Goal: Information Seeking & Learning: Learn about a topic

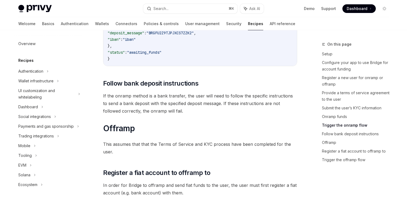
scroll to position [1330, 0]
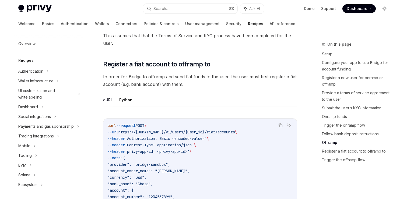
scroll to position [1434, 0]
click at [195, 94] on ul "cURL Python" at bounding box center [200, 99] width 194 height 13
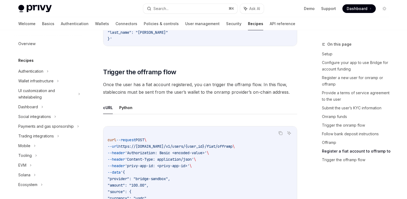
click at [195, 94] on span "Once the user has a fiat account registered, you can trigger the offramp flow. …" at bounding box center [200, 88] width 194 height 15
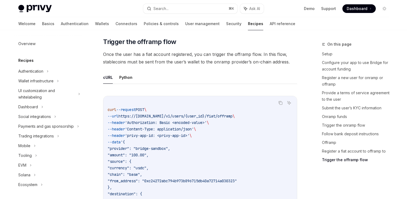
scroll to position [1712, 0]
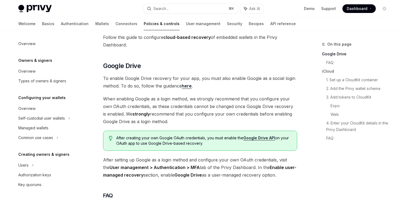
scroll to position [39, 0]
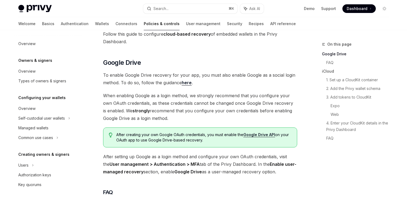
click at [189, 121] on span "When enabling Google as a login method, we strongly recommend that you configur…" at bounding box center [200, 107] width 194 height 30
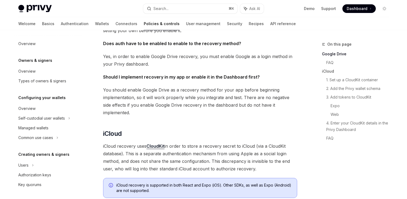
scroll to position [233, 0]
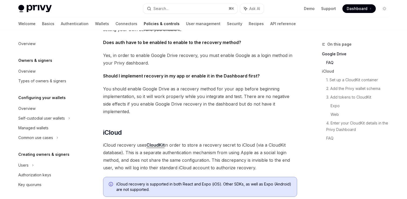
click at [189, 128] on h2 "​ iCloud" at bounding box center [200, 132] width 194 height 9
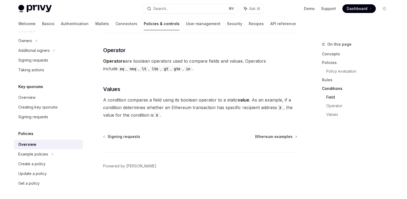
scroll to position [1566, 0]
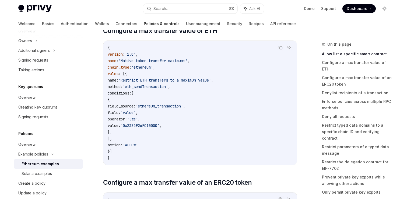
scroll to position [300, 0]
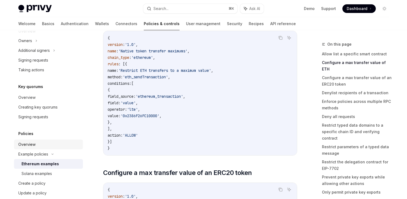
click at [42, 144] on div "Overview" at bounding box center [48, 144] width 61 height 6
type textarea "*"
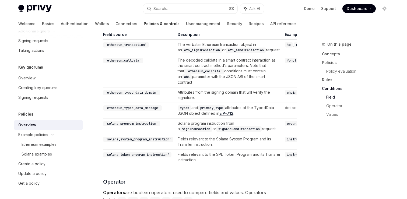
scroll to position [1402, 0]
click at [134, 110] on code "'ethereum_typed_data_message'" at bounding box center [132, 107] width 59 height 5
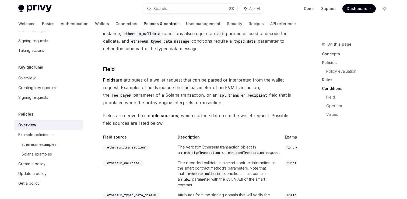
scroll to position [1300, 0]
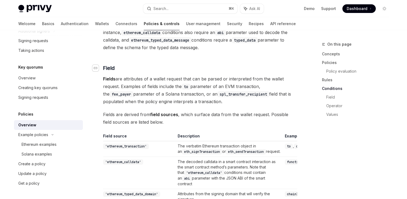
click at [95, 68] on icon "Navigate to header" at bounding box center [96, 68] width 4 height 2
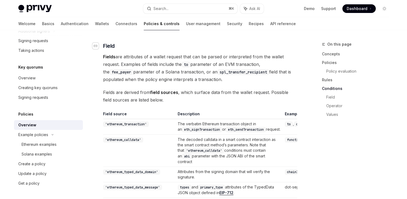
scroll to position [1323, 0]
click at [176, 101] on span "Fields are derived from field sources , which surface data from the wallet requ…" at bounding box center [200, 95] width 194 height 15
click at [96, 45] on icon "Navigate to header" at bounding box center [96, 45] width 4 height 3
click at [95, 44] on icon "Navigate to header" at bounding box center [96, 45] width 4 height 2
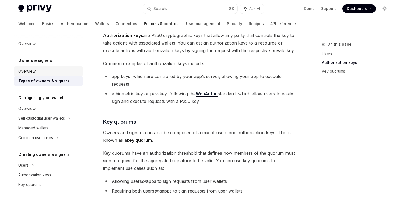
scroll to position [136, 0]
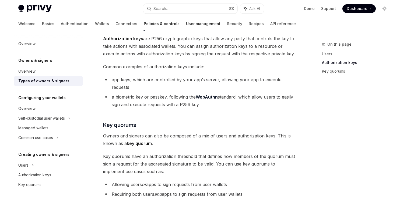
click at [186, 24] on link "User management" at bounding box center [203, 23] width 34 height 13
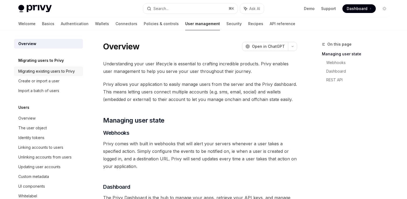
click at [65, 72] on div "Migrating existing users to Privy" at bounding box center [46, 71] width 57 height 6
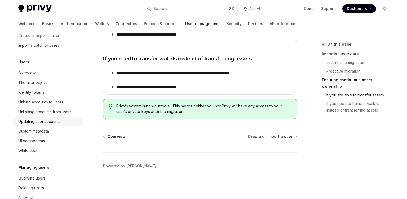
scroll to position [48, 0]
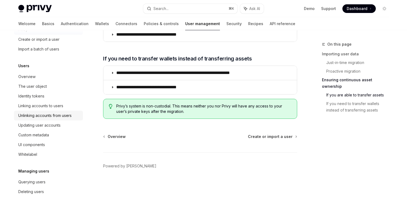
click at [41, 112] on div "Unlinking accounts from users" at bounding box center [44, 115] width 53 height 6
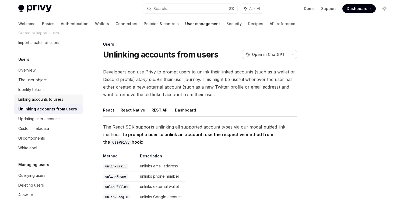
click at [41, 100] on div "Linking accounts to users" at bounding box center [40, 99] width 45 height 6
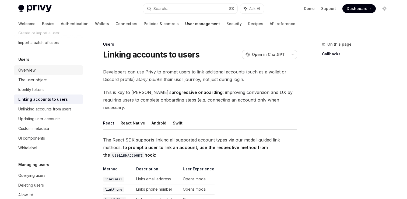
click at [50, 72] on div "Overview" at bounding box center [48, 70] width 61 height 6
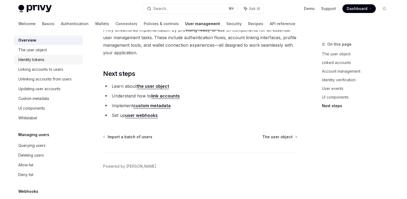
scroll to position [80, 0]
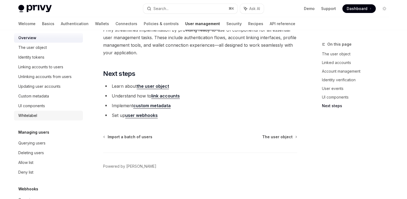
click at [42, 116] on div "Whitelabel" at bounding box center [48, 115] width 61 height 6
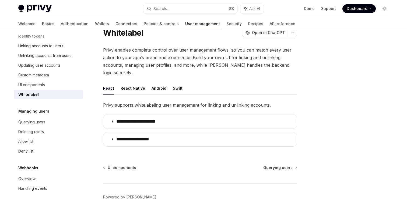
scroll to position [106, 0]
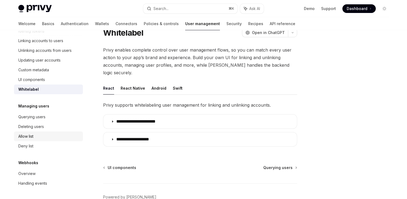
click at [43, 135] on div "Allow list" at bounding box center [48, 136] width 61 height 6
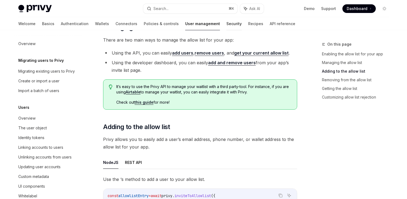
click at [227, 25] on link "Security" at bounding box center [234, 23] width 15 height 13
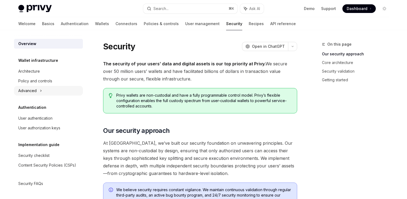
click at [54, 91] on div "Advanced" at bounding box center [48, 91] width 69 height 10
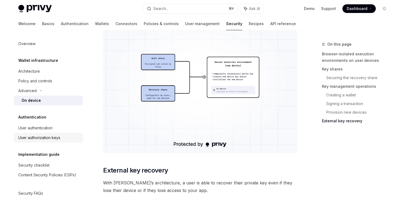
scroll to position [10, 0]
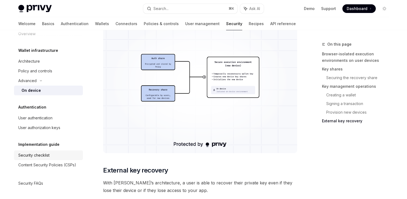
click at [48, 157] on div "Security checklist" at bounding box center [33, 155] width 31 height 6
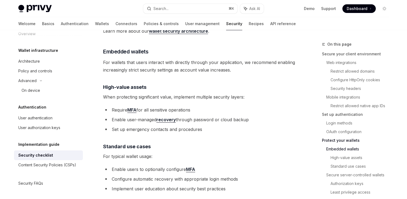
scroll to position [700, 0]
click at [169, 116] on link "recovery" at bounding box center [166, 119] width 19 height 6
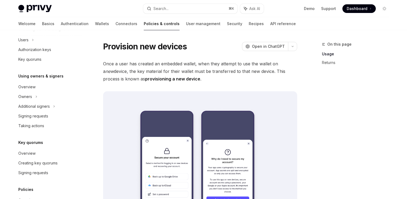
scroll to position [135, 0]
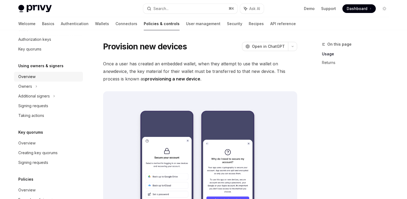
click at [43, 78] on div "Overview" at bounding box center [48, 76] width 61 height 6
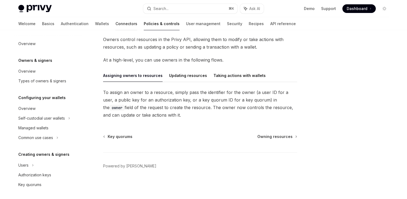
click at [116, 26] on link "Connectors" at bounding box center [127, 23] width 22 height 13
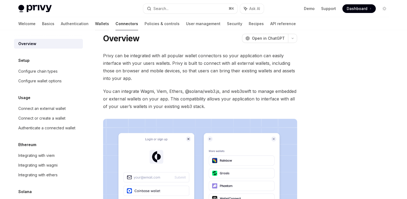
scroll to position [32, 0]
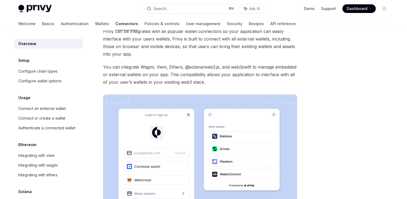
scroll to position [97, 0]
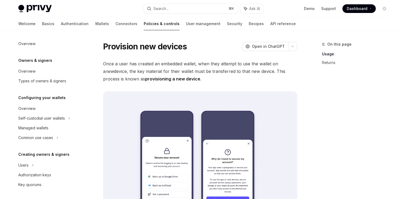
type textarea "*"
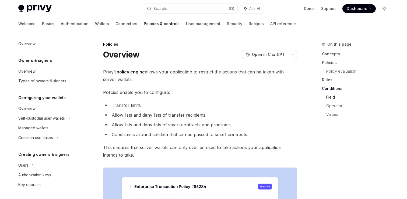
scroll to position [1323, 0]
